Goal: Task Accomplishment & Management: Manage account settings

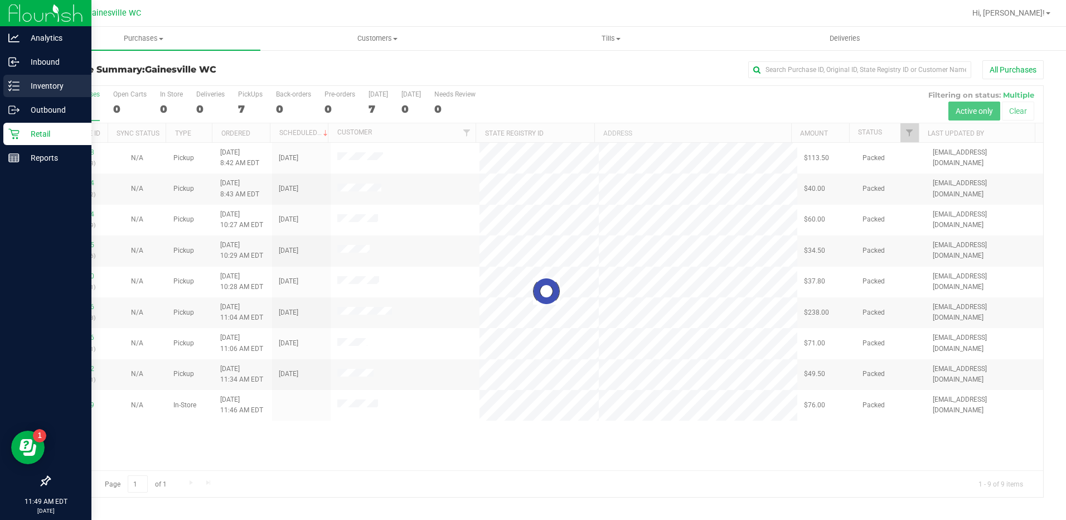
click at [37, 81] on p "Inventory" at bounding box center [53, 85] width 67 height 13
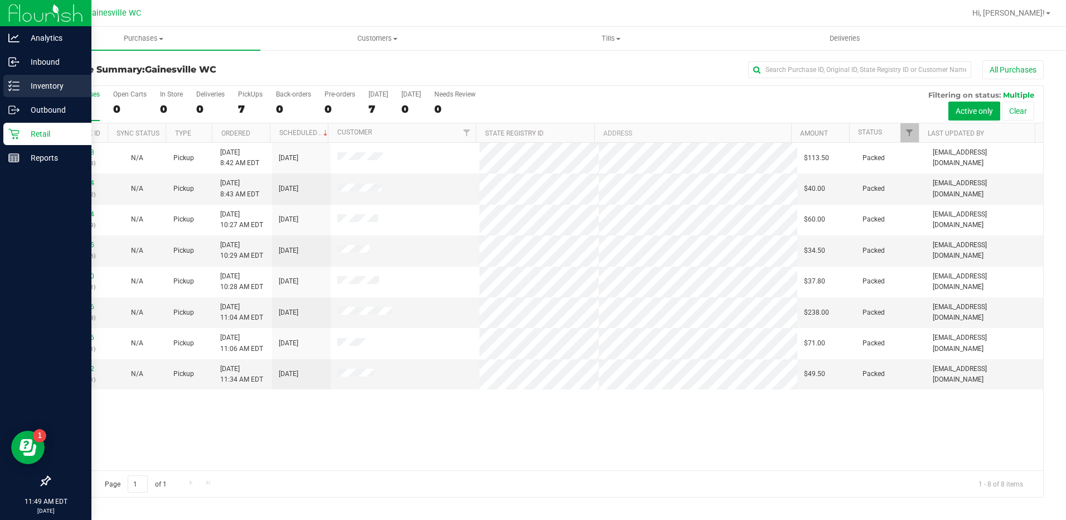
click at [45, 83] on p "Inventory" at bounding box center [53, 85] width 67 height 13
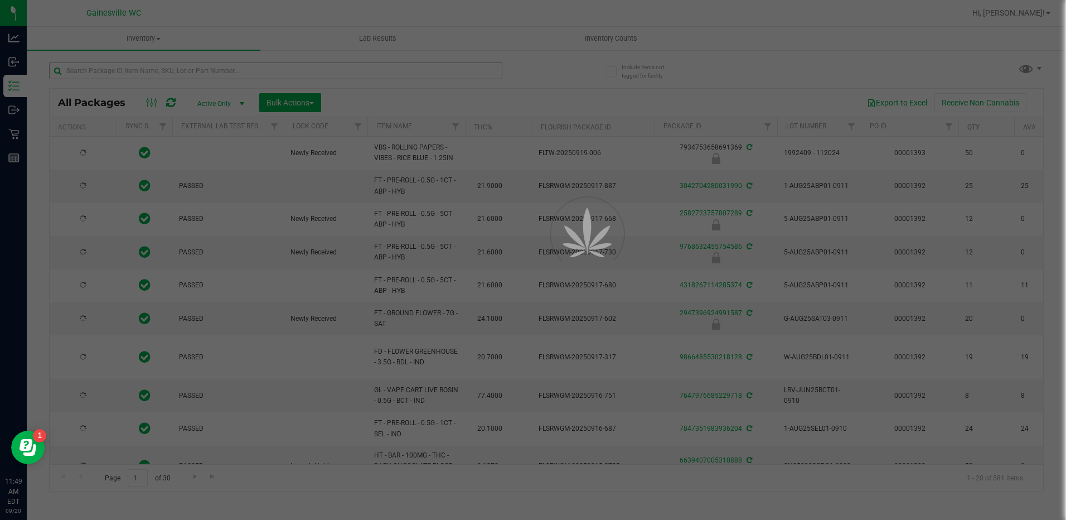
click at [136, 73] on div at bounding box center [533, 260] width 1066 height 520
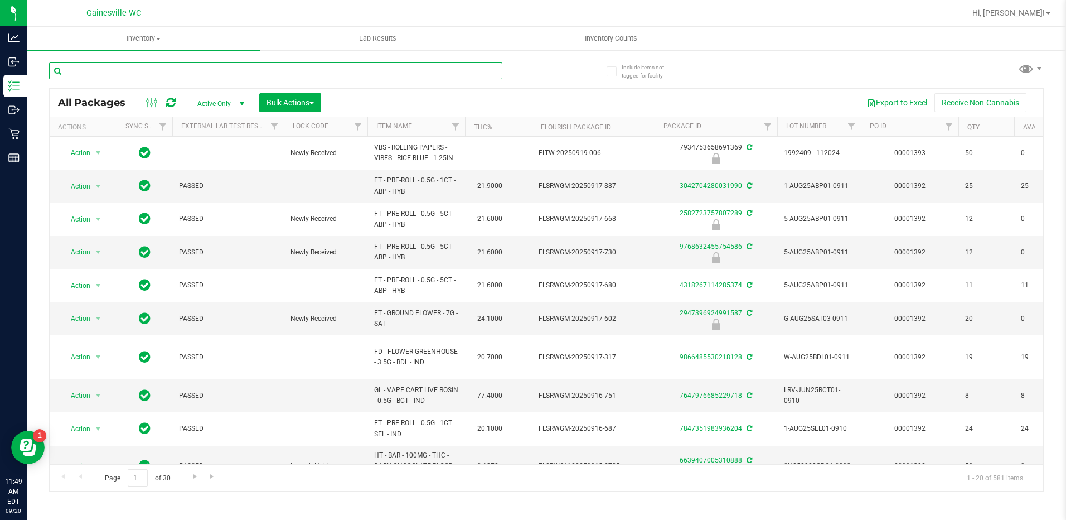
click at [132, 66] on input "text" at bounding box center [275, 70] width 453 height 17
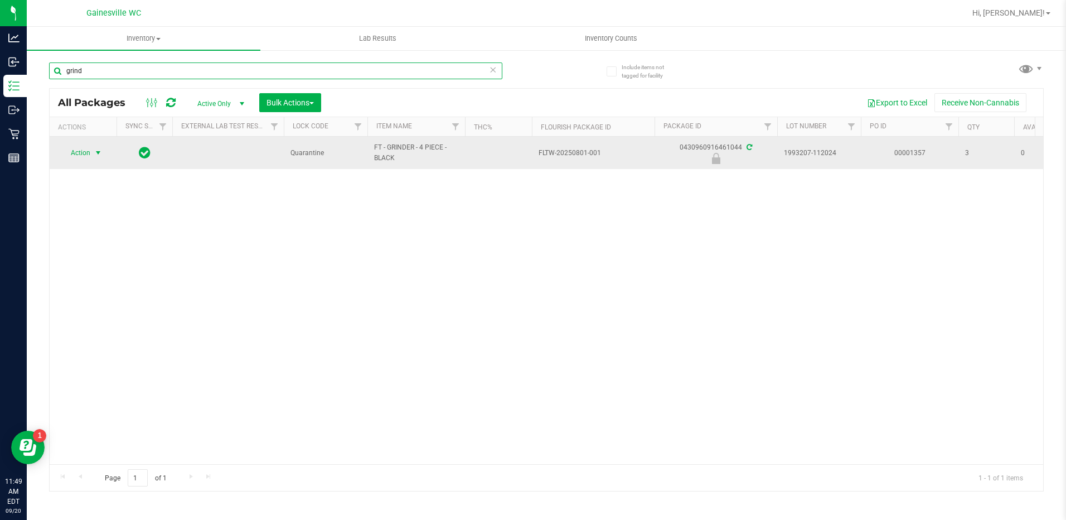
type input "grind"
click at [98, 150] on span "select" at bounding box center [98, 152] width 9 height 9
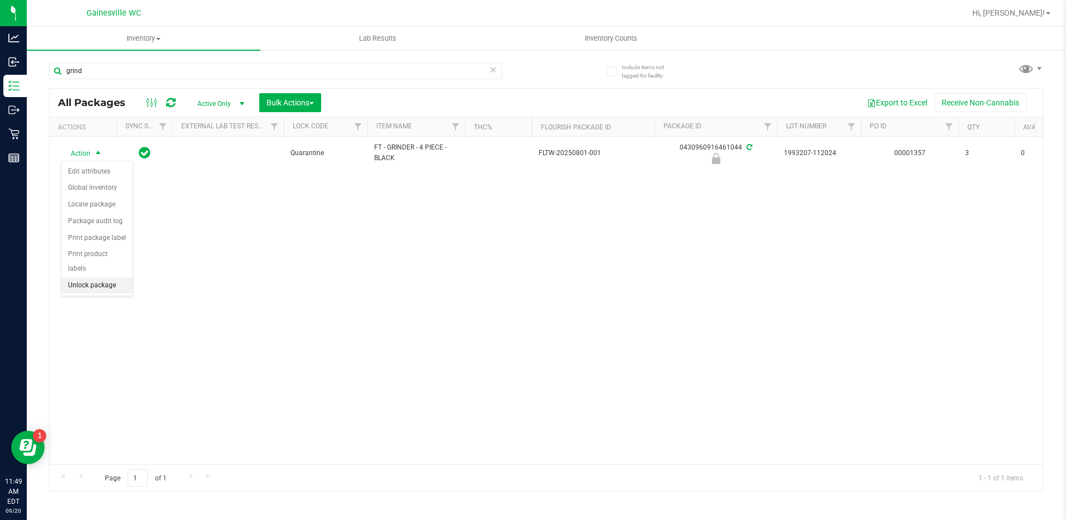
click at [78, 277] on li "Unlock package" at bounding box center [96, 285] width 71 height 17
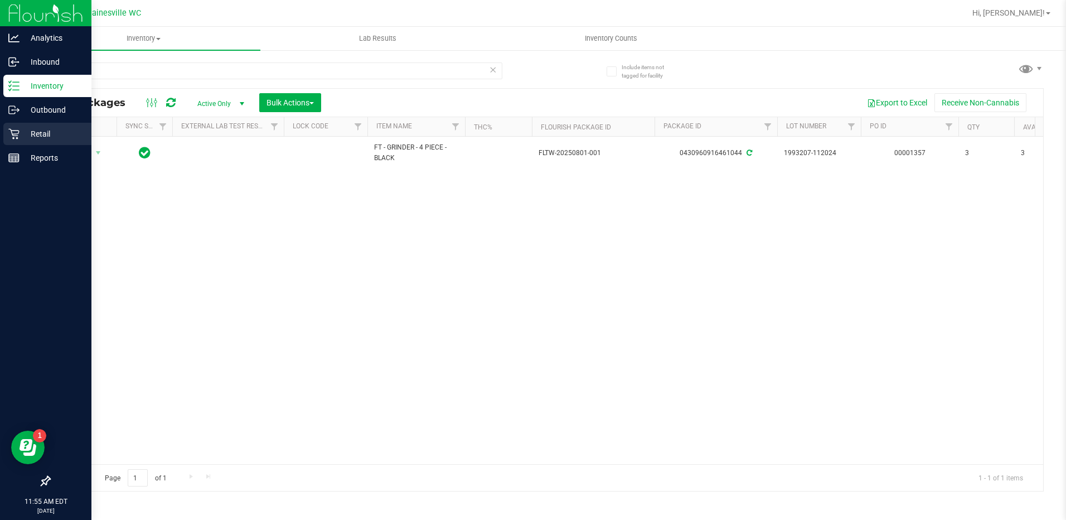
click at [30, 132] on p "Retail" at bounding box center [53, 133] width 67 height 13
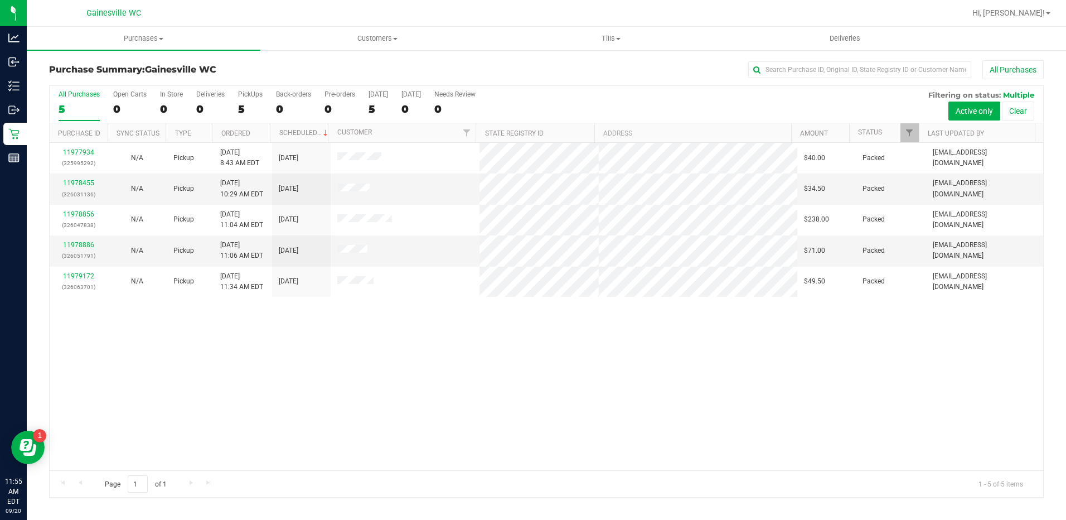
drag, startPoint x: 431, startPoint y: 172, endPoint x: 685, endPoint y: 358, distance: 315.3
click at [685, 358] on div "11977934 (325995292) N/A Pickup [DATE] 8:43 AM EDT 9/20/2025 $40.00 Packed [EMA…" at bounding box center [547, 306] width 994 height 327
click at [529, 72] on div "All Purchases" at bounding box center [712, 69] width 663 height 19
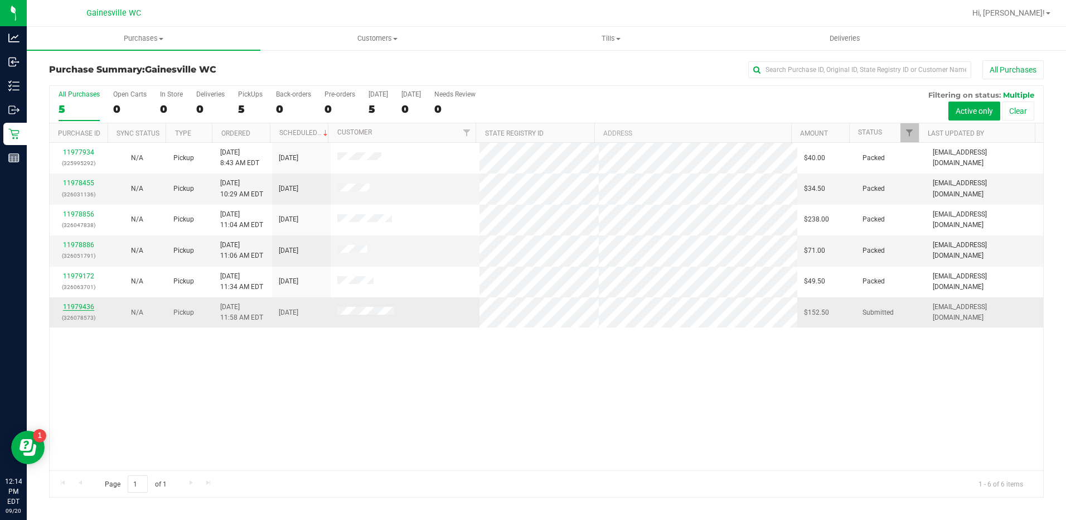
click at [73, 307] on link "11979436" at bounding box center [78, 307] width 31 height 8
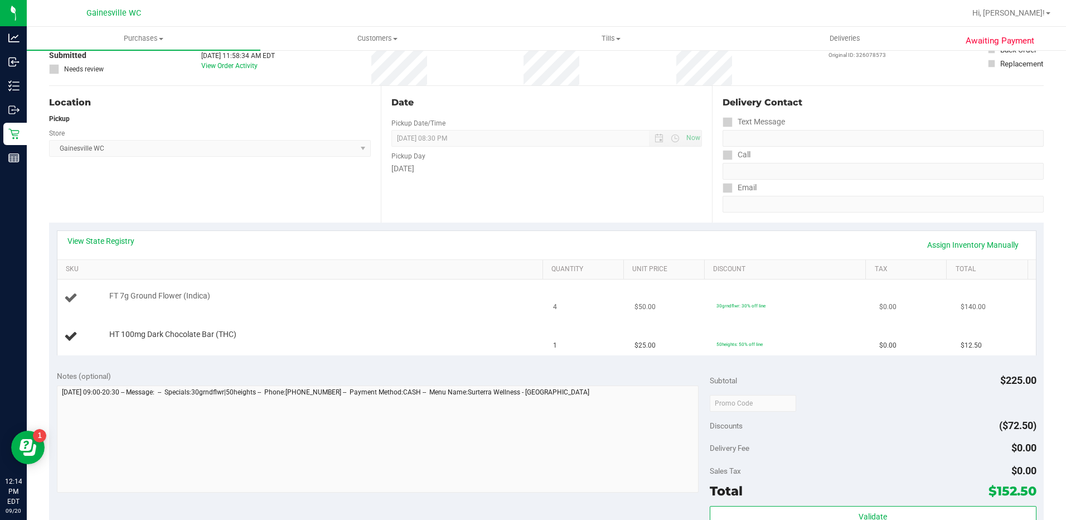
scroll to position [112, 0]
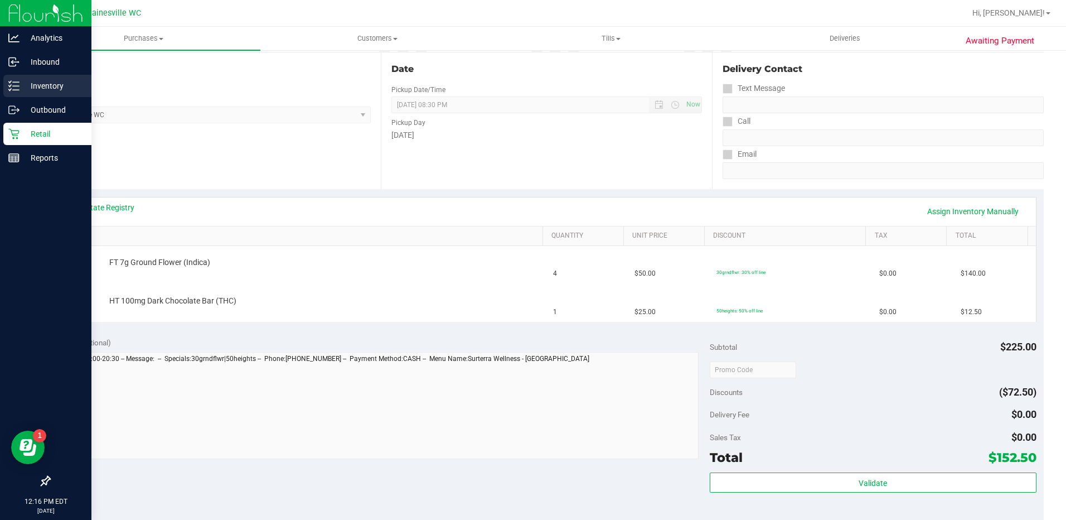
click at [37, 84] on p "Inventory" at bounding box center [53, 85] width 67 height 13
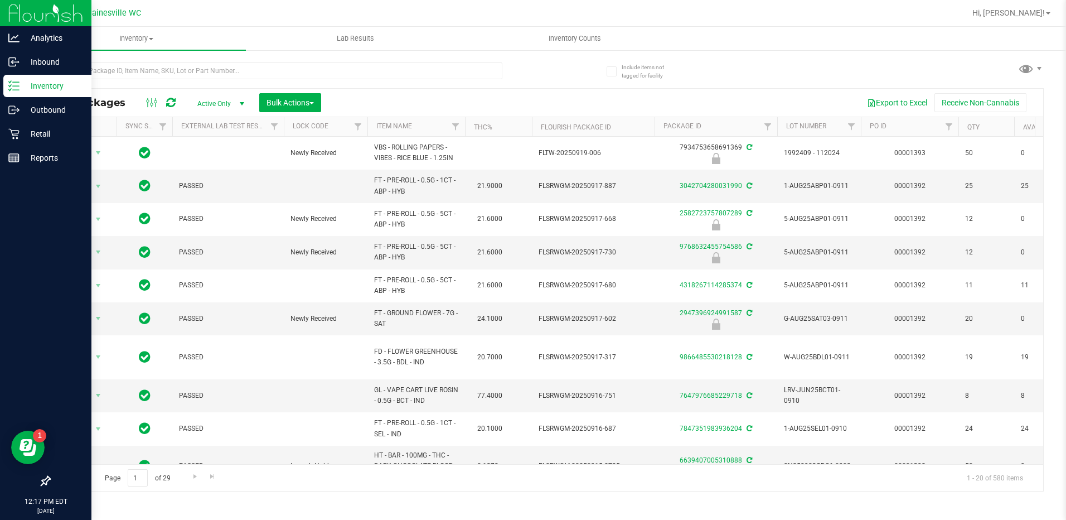
click at [0, 75] on link "Inventory" at bounding box center [45, 87] width 91 height 24
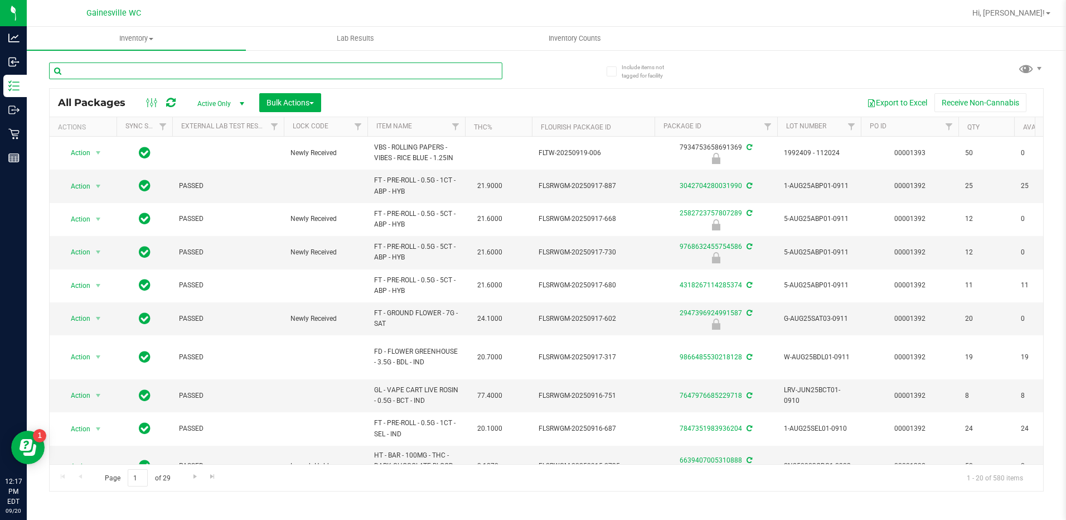
click at [186, 67] on input "text" at bounding box center [275, 70] width 453 height 17
type input "7101506168219314"
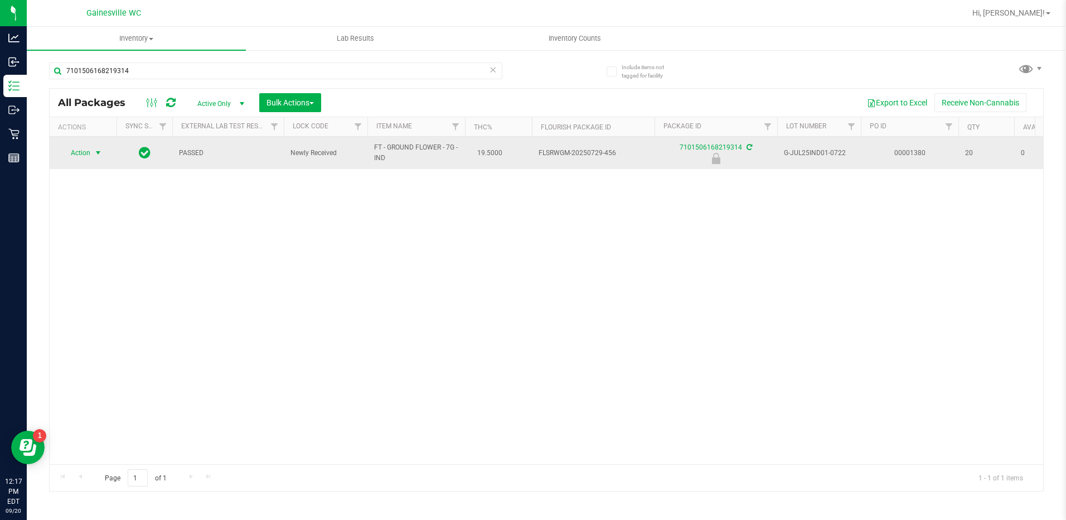
click at [93, 152] on span "select" at bounding box center [98, 153] width 14 height 16
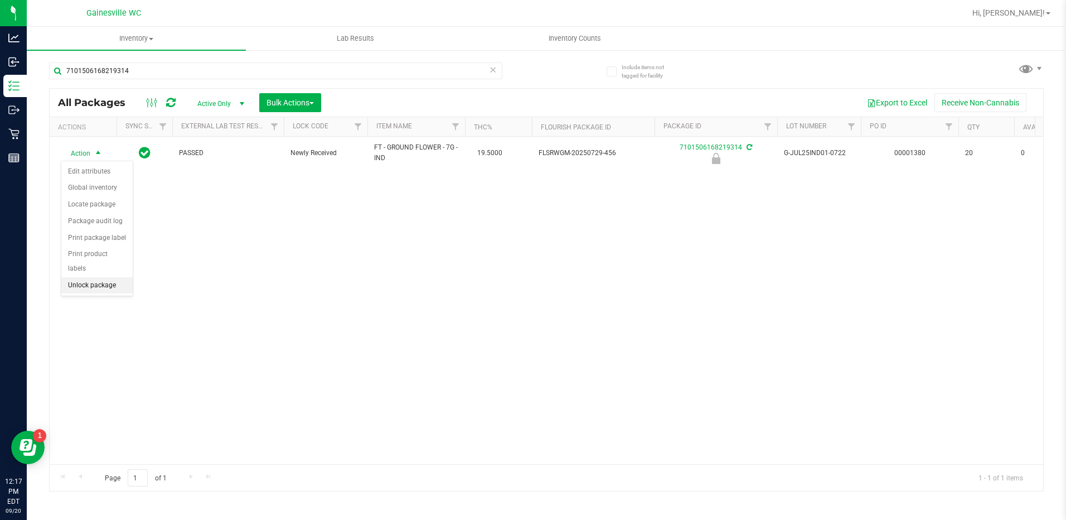
click at [91, 277] on li "Unlock package" at bounding box center [96, 285] width 71 height 17
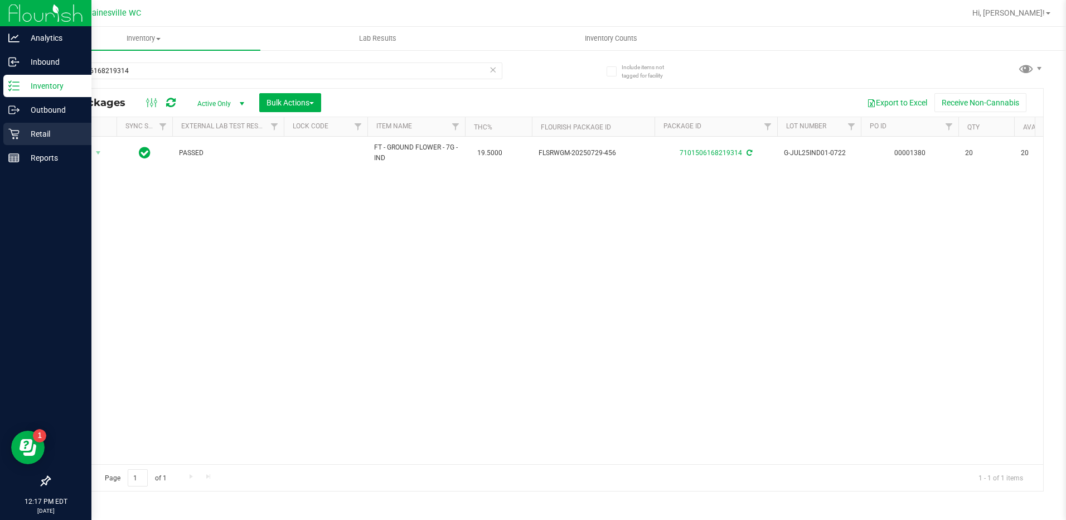
click at [29, 135] on p "Retail" at bounding box center [53, 133] width 67 height 13
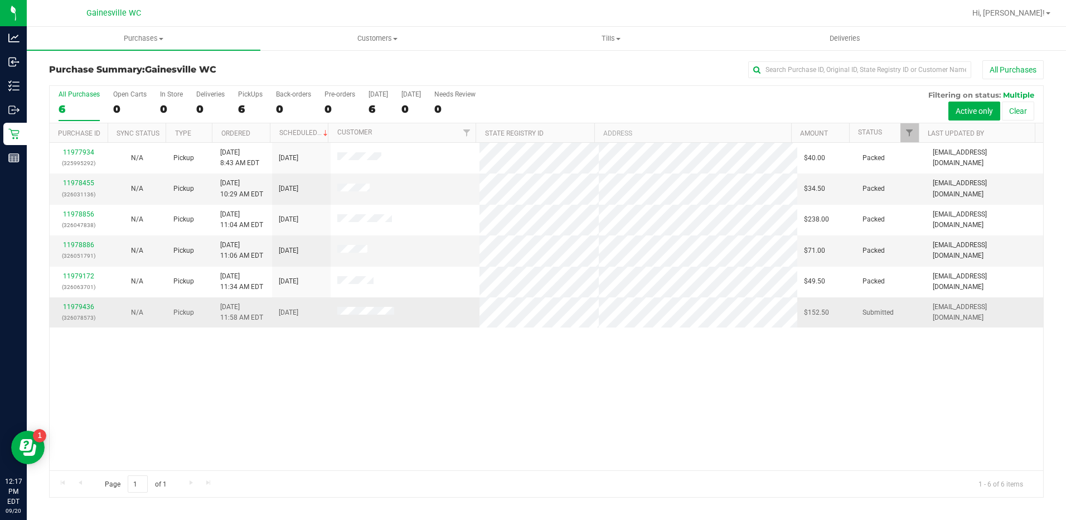
click at [86, 311] on div "11979436 (326078573)" at bounding box center [78, 312] width 45 height 21
click at [86, 303] on link "11979436" at bounding box center [78, 307] width 31 height 8
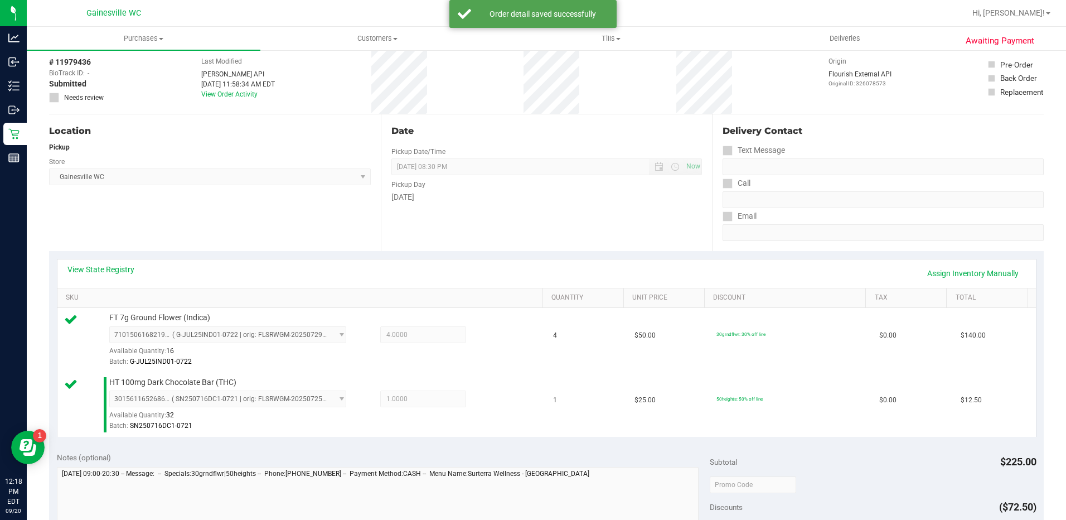
scroll to position [279, 0]
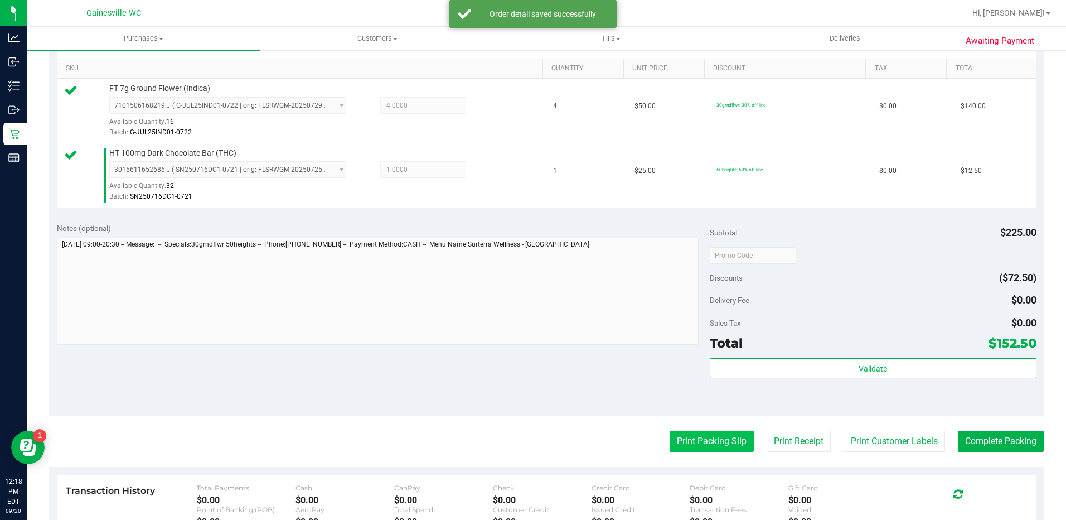
click at [712, 446] on button "Print Packing Slip" at bounding box center [712, 441] width 84 height 21
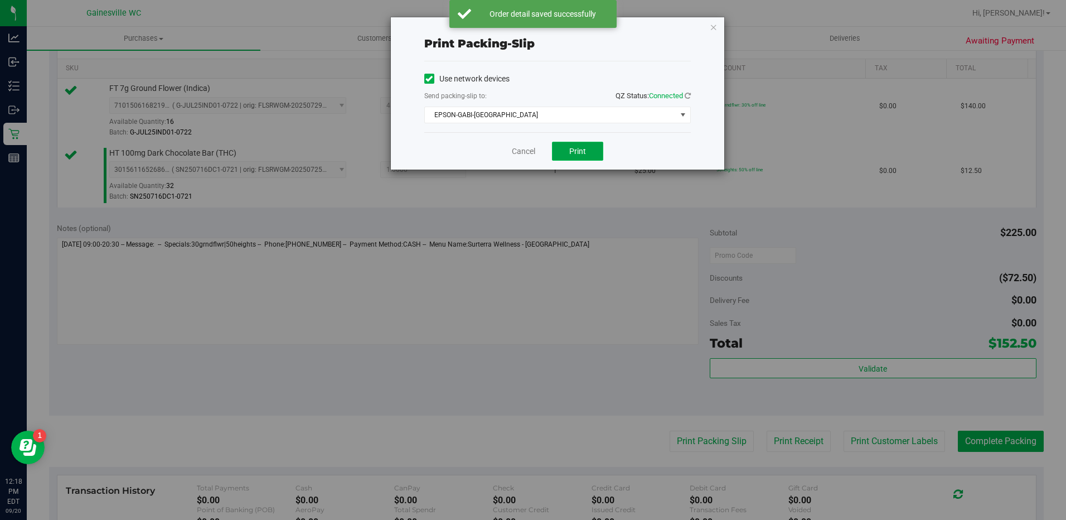
click at [575, 151] on span "Print" at bounding box center [577, 151] width 17 height 9
click at [522, 151] on link "Cancel" at bounding box center [523, 152] width 23 height 12
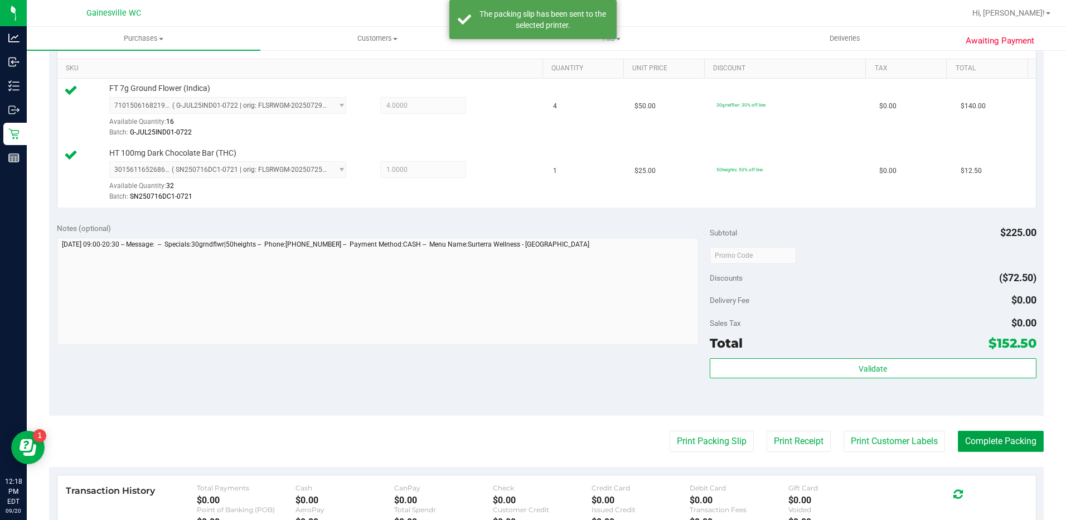
click at [973, 442] on button "Complete Packing" at bounding box center [1001, 441] width 86 height 21
